Goal: Task Accomplishment & Management: Manage account settings

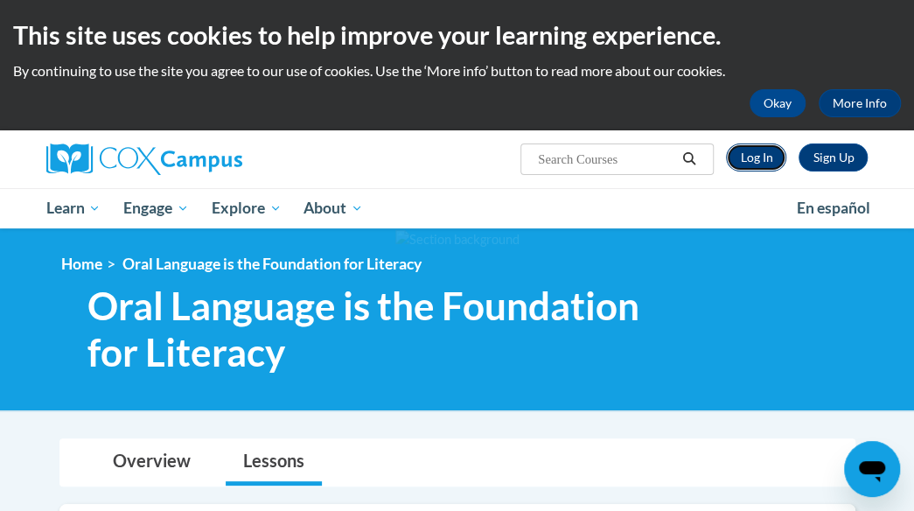
click at [755, 157] on link "Log In" at bounding box center [756, 157] width 60 height 28
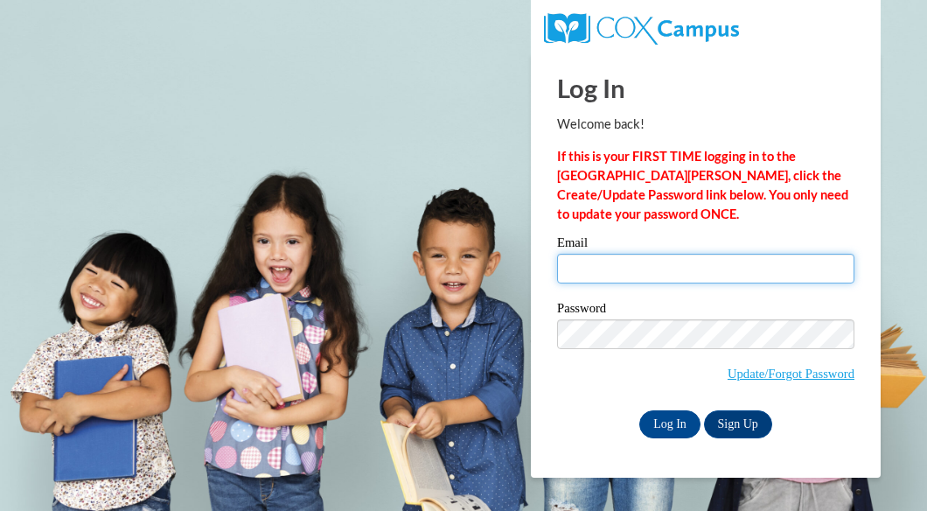
click at [600, 274] on input "Email" at bounding box center [705, 269] width 297 height 30
type input "stephanie.mentkowski@muskegonorway.org"
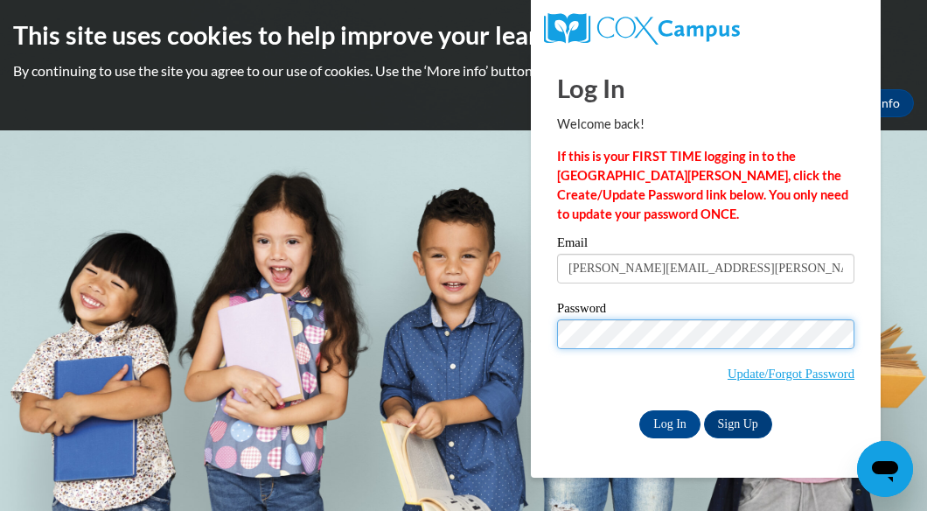
click at [639, 410] on input "Log In" at bounding box center [669, 424] width 61 height 28
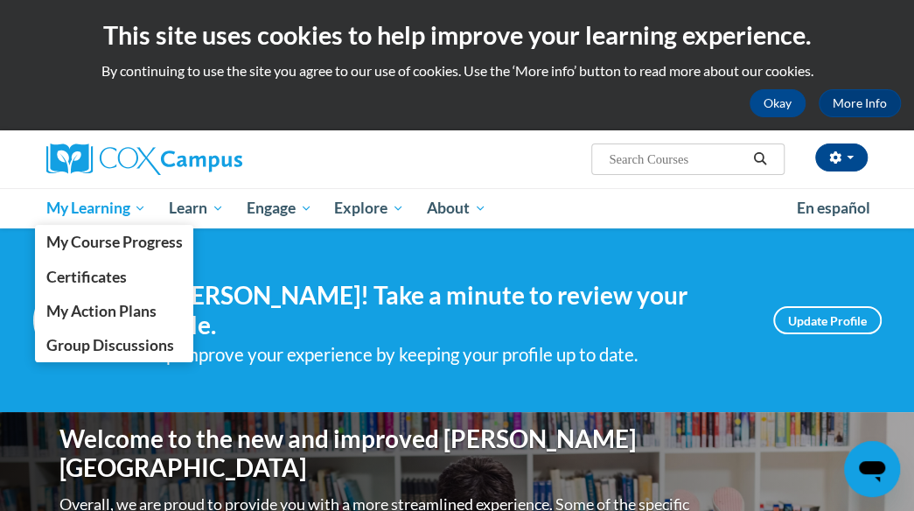
click at [110, 208] on span "My Learning" at bounding box center [95, 208] width 101 height 21
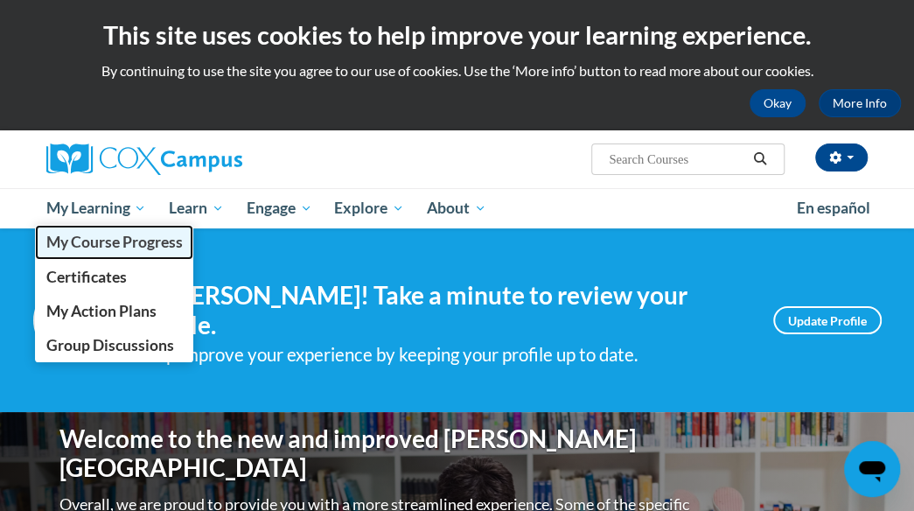
click at [111, 246] on span "My Course Progress" at bounding box center [113, 242] width 136 height 18
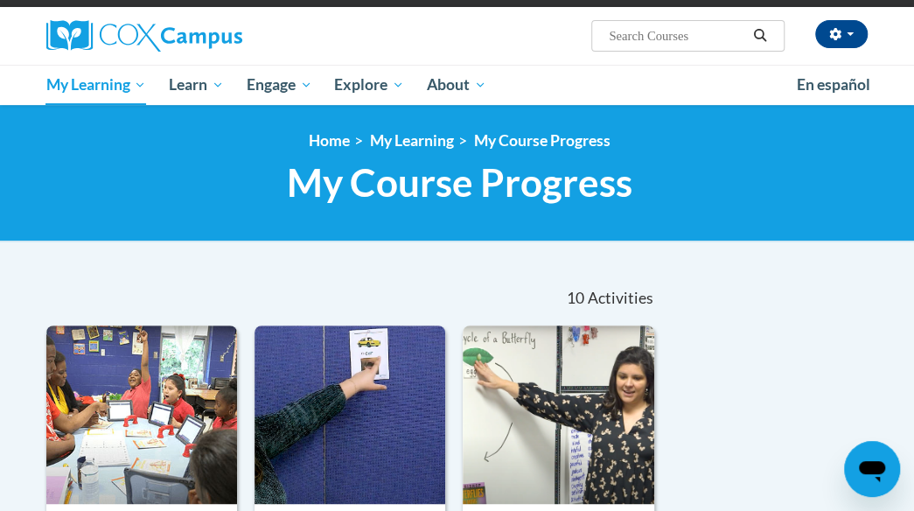
scroll to position [117, 0]
